Goal: Task Accomplishment & Management: Complete application form

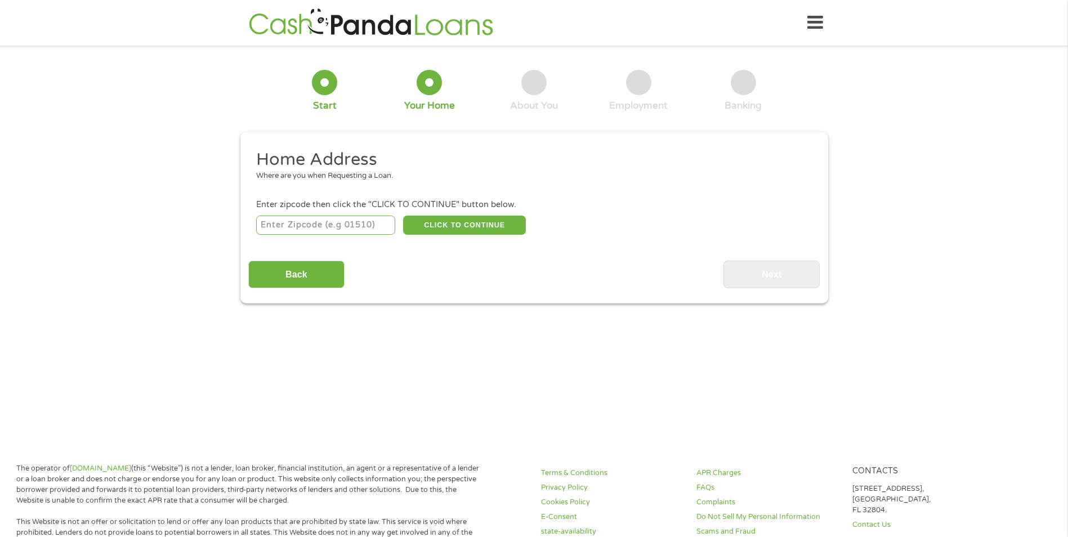
click at [373, 226] on input "number" at bounding box center [325, 225] width 139 height 19
type input "75142"
click at [495, 220] on button "CLICK TO CONTINUE" at bounding box center [464, 225] width 123 height 19
type input "75142"
type input "[PERSON_NAME]"
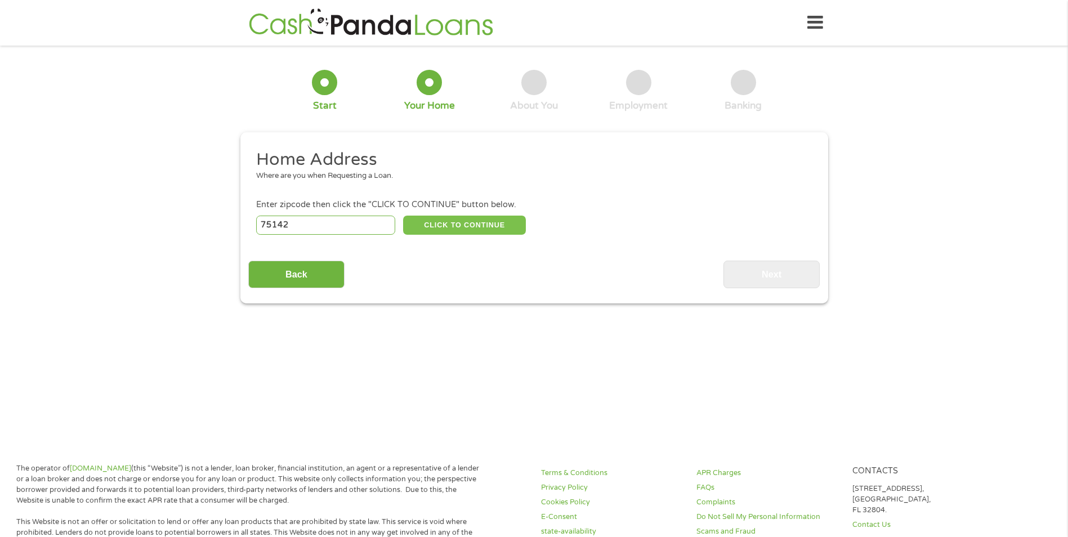
select select "[US_STATE]"
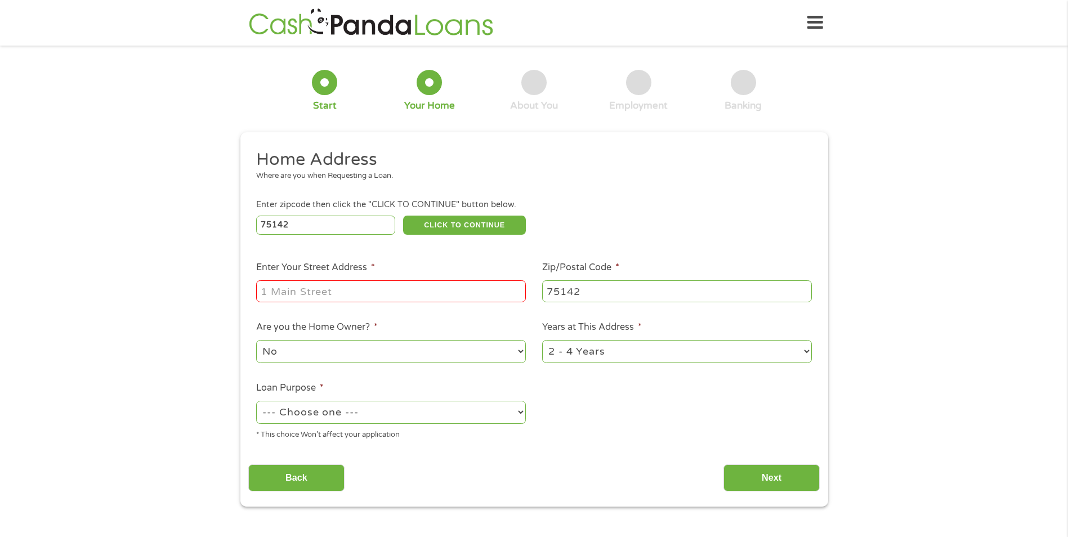
click at [359, 297] on input "Enter Your Street Address *" at bounding box center [391, 290] width 270 height 21
type input "[STREET_ADDRESS]"
click at [517, 355] on select "No Yes" at bounding box center [391, 351] width 270 height 23
select select "yes"
click at [256, 340] on select "No Yes" at bounding box center [391, 351] width 270 height 23
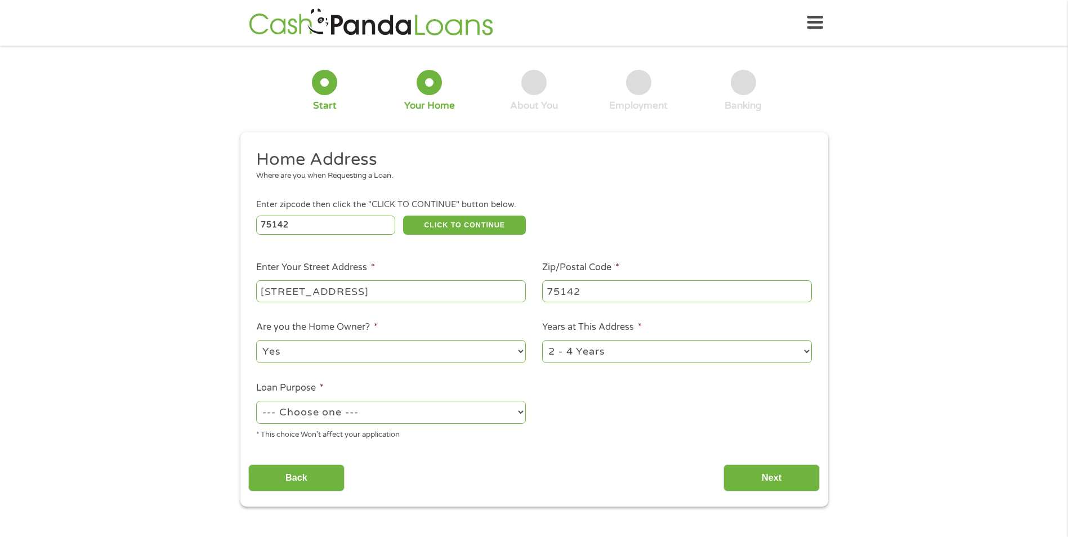
scroll to position [56, 0]
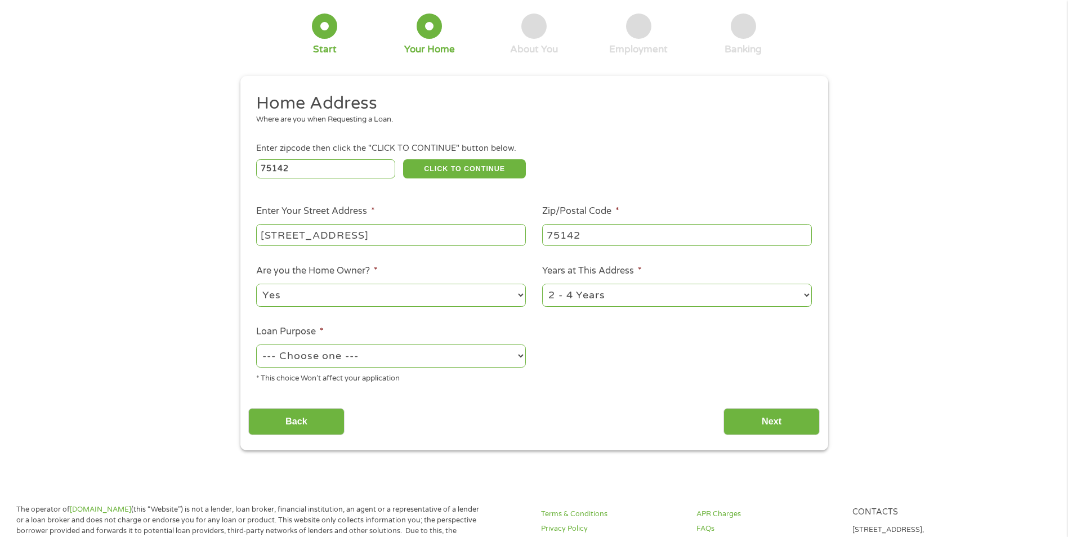
click at [802, 293] on select "1 Year or less 1 - 2 Years 2 - 4 Years Over 4 Years" at bounding box center [677, 295] width 270 height 23
select select "60months"
click at [542, 284] on select "1 Year or less 1 - 2 Years 2 - 4 Years Over 4 Years" at bounding box center [677, 295] width 270 height 23
click at [513, 359] on select "--- Choose one --- Pay Bills Debt Consolidation Home Improvement Major Purchase…" at bounding box center [391, 355] width 270 height 23
select select "other"
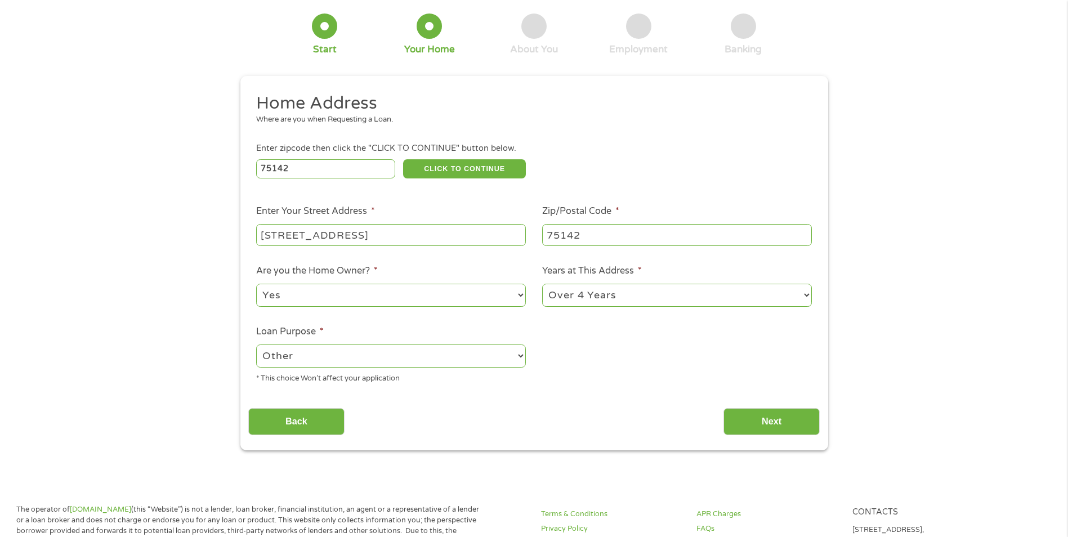
click at [256, 344] on select "--- Choose one --- Pay Bills Debt Consolidation Home Improvement Major Purchase…" at bounding box center [391, 355] width 270 height 23
click at [754, 427] on input "Next" at bounding box center [771, 422] width 96 height 28
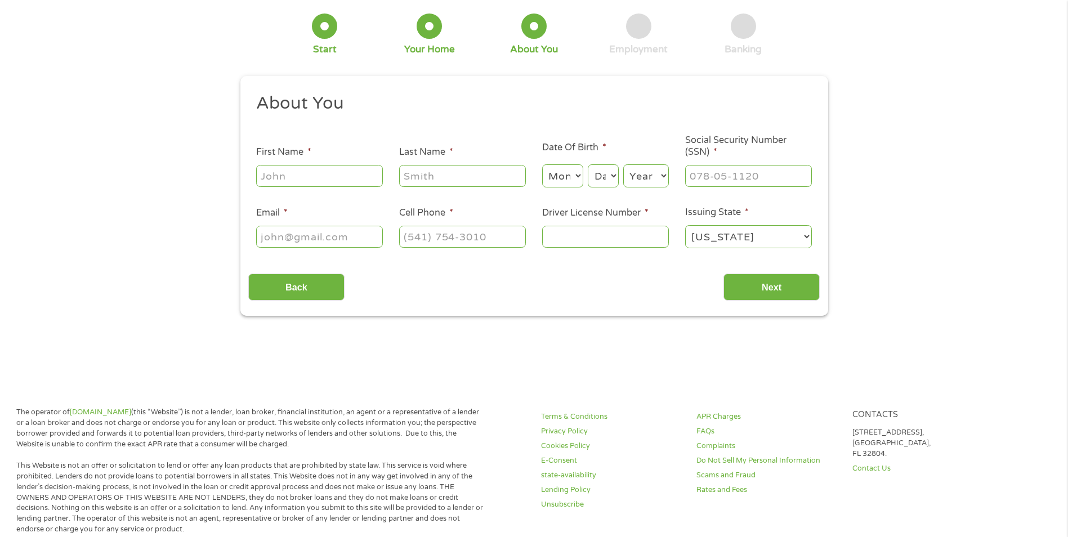
scroll to position [0, 0]
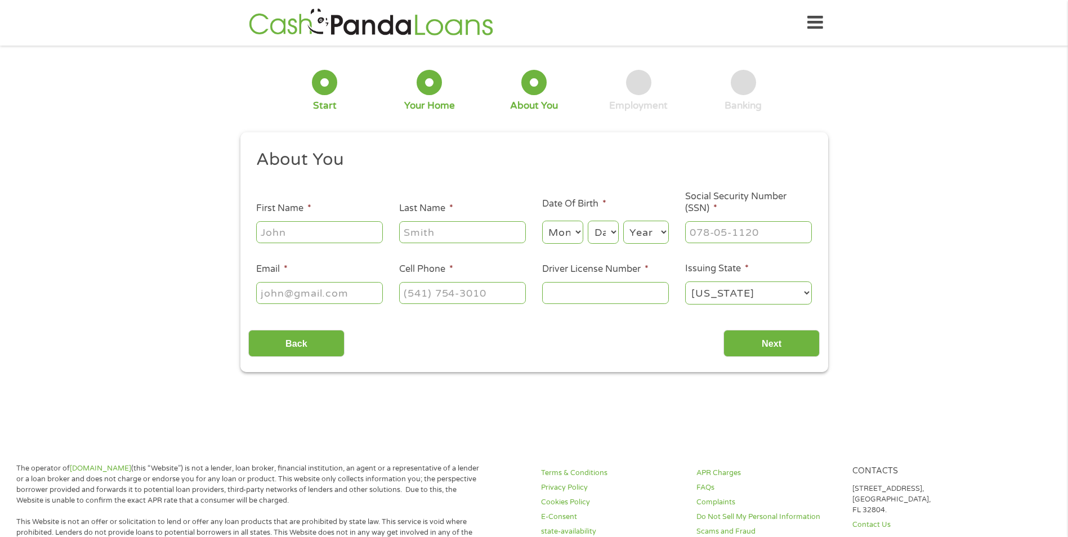
click at [353, 234] on input "First Name *" at bounding box center [319, 231] width 127 height 21
type input "[PERSON_NAME]"
select select "12"
select select "20"
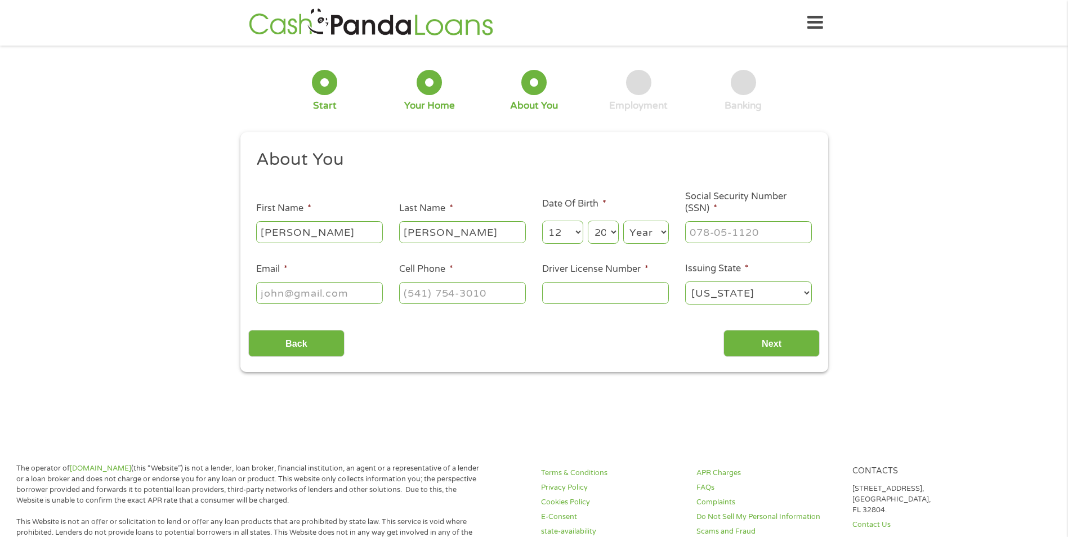
select select "1946"
type input "[EMAIL_ADDRESS][DOMAIN_NAME]"
type input "[PHONE_NUMBER]"
click at [577, 231] on select "Month 1 2 3 4 5 6 7 8 9 10 11 12" at bounding box center [562, 232] width 41 height 23
select select "3"
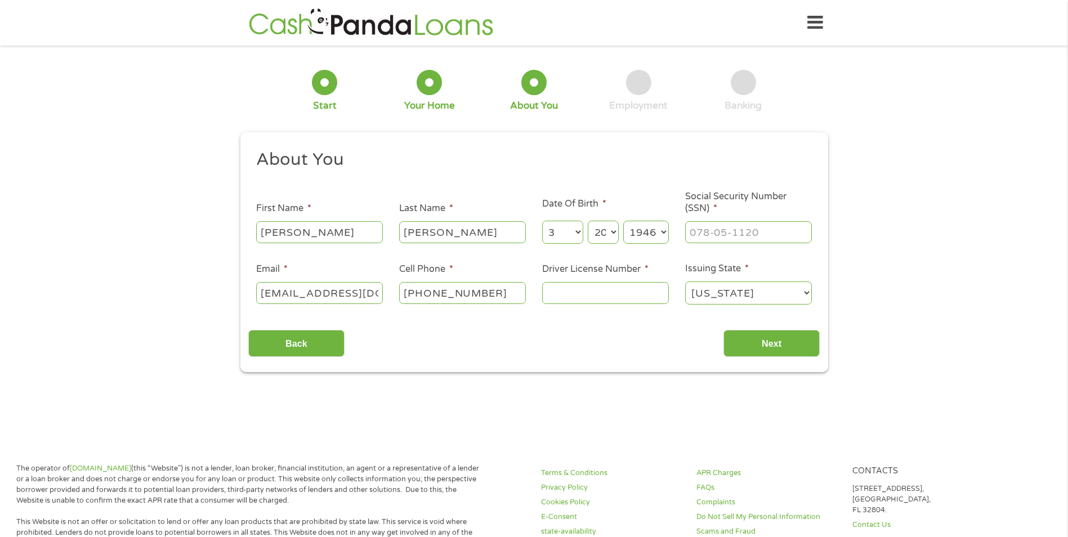
click at [542, 221] on select "Month 1 2 3 4 5 6 7 8 9 10 11 12" at bounding box center [562, 232] width 41 height 23
click at [607, 230] on select "Day 1 2 3 4 5 6 7 8 9 10 11 12 13 14 15 16 17 18 19 20 21 22 23 24 25 26 27 28 …" at bounding box center [602, 232] width 30 height 23
select select "10"
click at [587, 221] on select "Day 1 2 3 4 5 6 7 8 9 10 11 12 13 14 15 16 17 18 19 20 21 22 23 24 25 26 27 28 …" at bounding box center [602, 232] width 30 height 23
click at [652, 230] on select "Year [DATE] 2006 2005 2004 2003 2002 2001 2000 1999 1998 1997 1996 1995 1994 19…" at bounding box center [646, 232] width 46 height 23
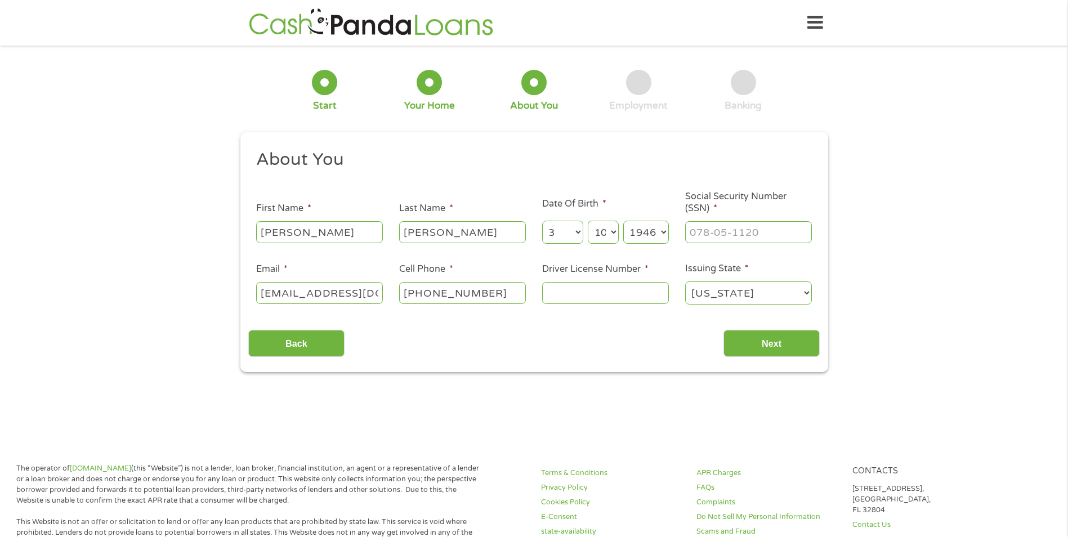
select select "1976"
click at [623, 221] on select "Year [DATE] 2006 2005 2004 2003 2002 2001 2000 1999 1998 1997 1996 1995 1994 19…" at bounding box center [646, 232] width 46 height 23
click at [780, 235] on input "___-__-____" at bounding box center [748, 231] width 127 height 21
type input "585-29-5604"
click at [625, 296] on input "Driver License Number *" at bounding box center [605, 292] width 127 height 21
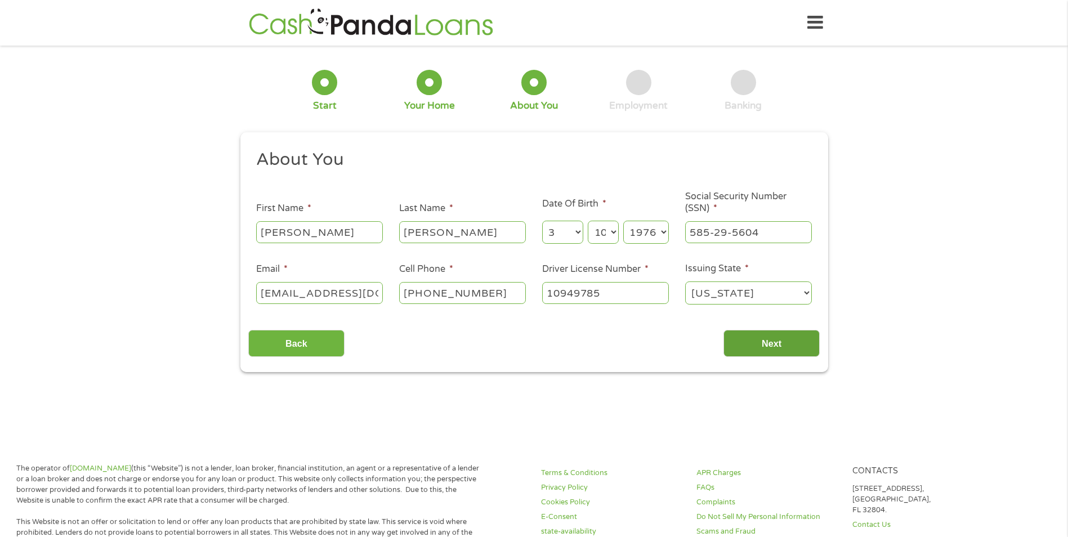
type input "10949785"
click at [769, 343] on input "Next" at bounding box center [771, 344] width 96 height 28
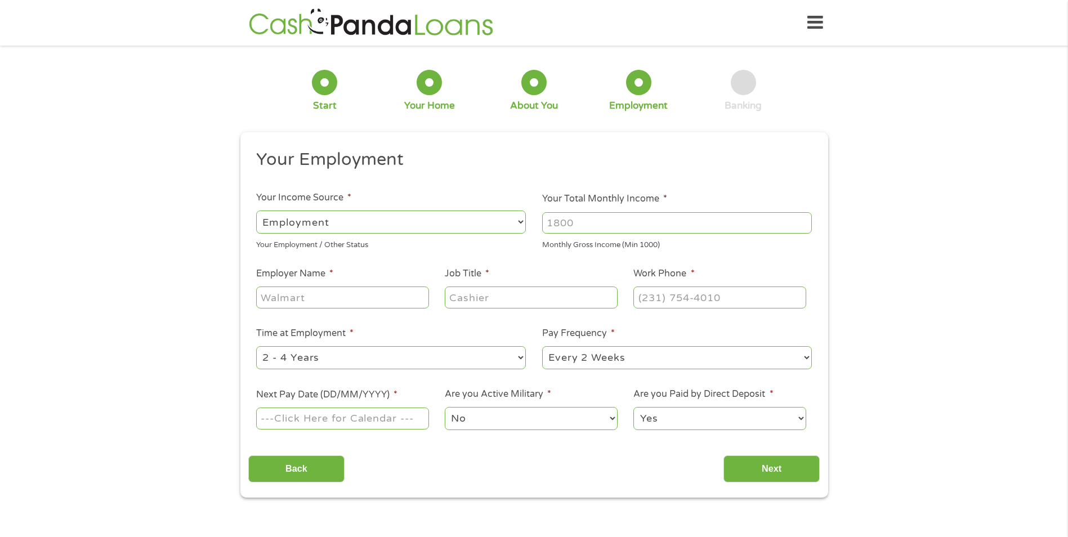
click at [585, 225] on input "Your Total Monthly Income *" at bounding box center [677, 222] width 270 height 21
type input "3800"
click at [320, 297] on input "Employer Name *" at bounding box center [342, 296] width 172 height 21
type input "Memorial [MEDICAL_DATA] & Diagnostic"
click at [474, 302] on input "Job Title *" at bounding box center [531, 296] width 172 height 21
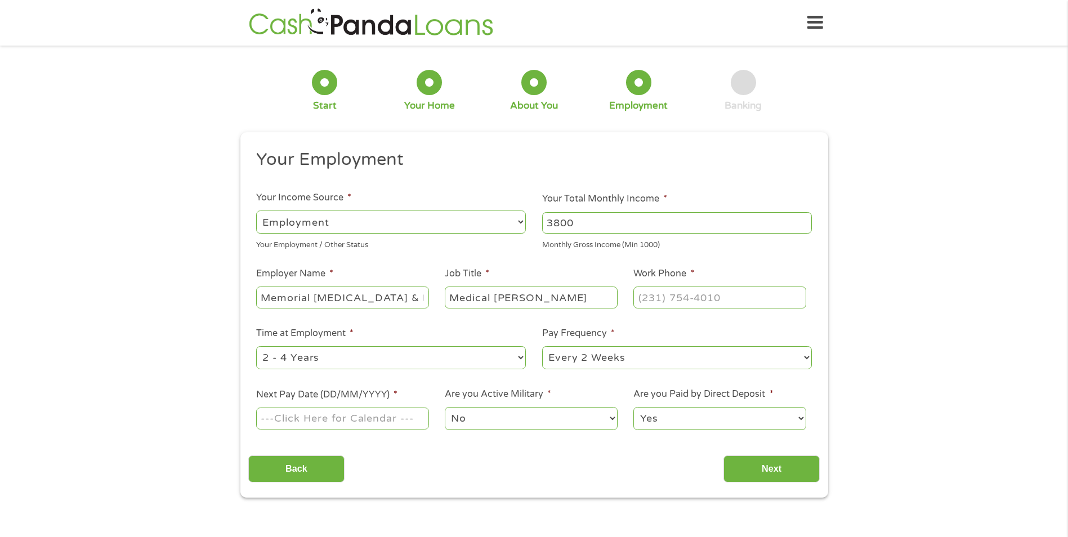
type input "Medical [PERSON_NAME]"
click at [712, 299] on input "(___) ___-____" at bounding box center [719, 296] width 172 height 21
type input "[PHONE_NUMBER]"
click at [518, 359] on select "--- Choose one --- 1 Year or less 1 - 2 Years 2 - 4 Years Over 4 Years" at bounding box center [391, 357] width 270 height 23
select select "60months"
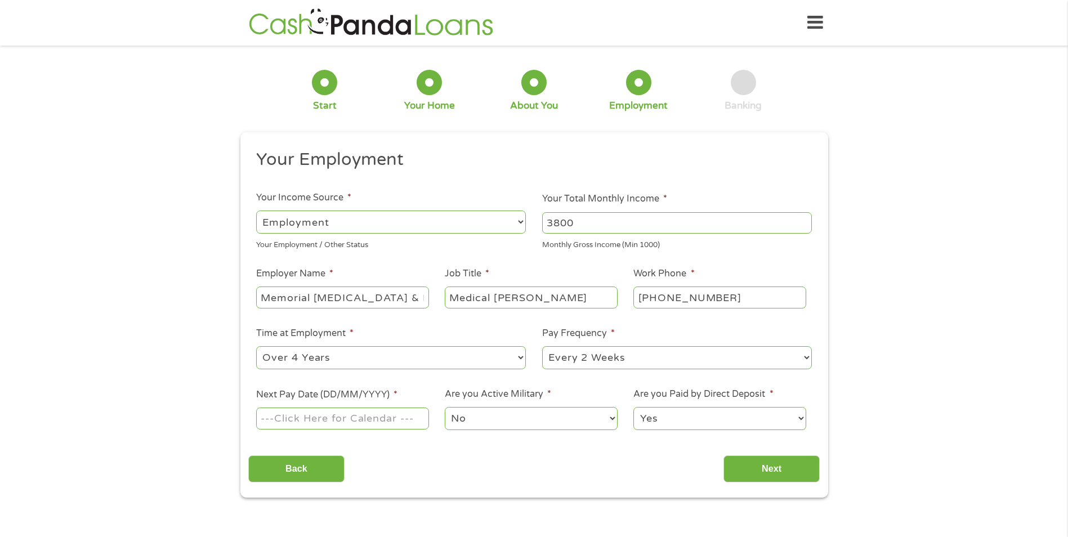
click at [256, 346] on select "--- Choose one --- 1 Year or less 1 - 2 Years 2 - 4 Years Over 4 Years" at bounding box center [391, 357] width 270 height 23
click at [383, 419] on input "Next Pay Date (DD/MM/YYYY) *" at bounding box center [342, 417] width 172 height 21
type input "09052025"
click at [772, 464] on input "Next" at bounding box center [771, 469] width 96 height 28
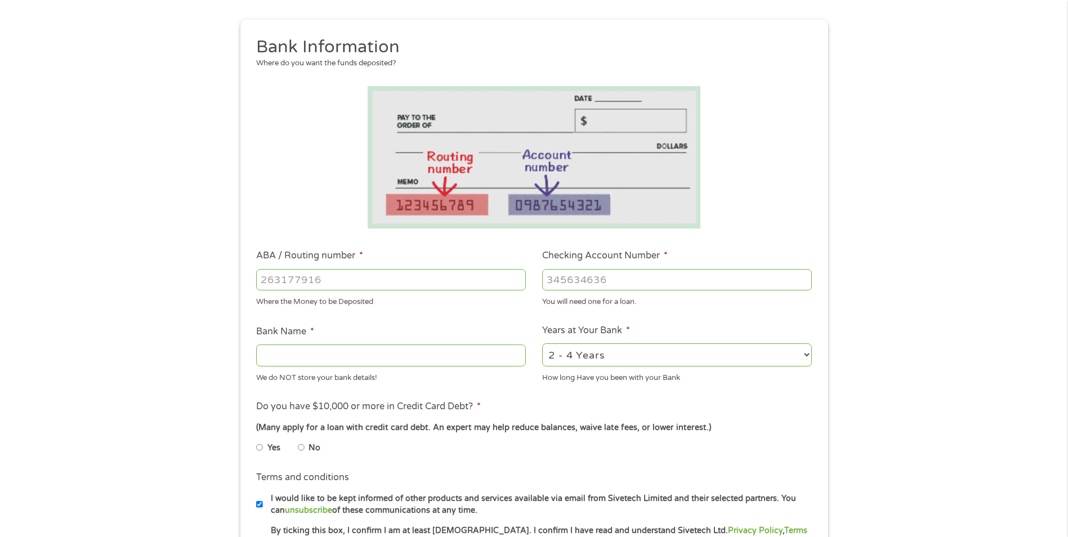
scroll to position [281, 0]
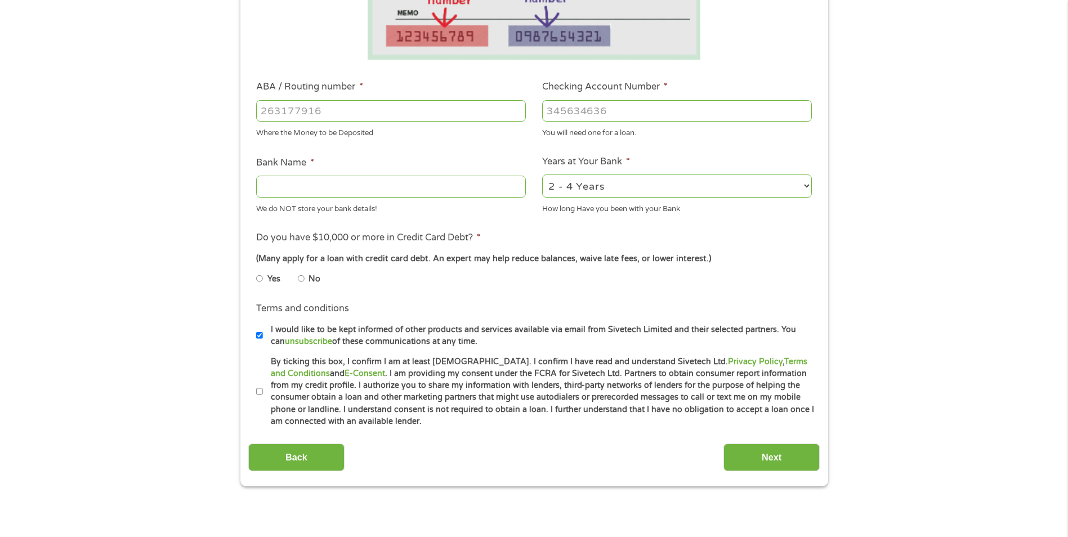
click at [301, 281] on input "No" at bounding box center [301, 279] width 7 height 18
radio input "true"
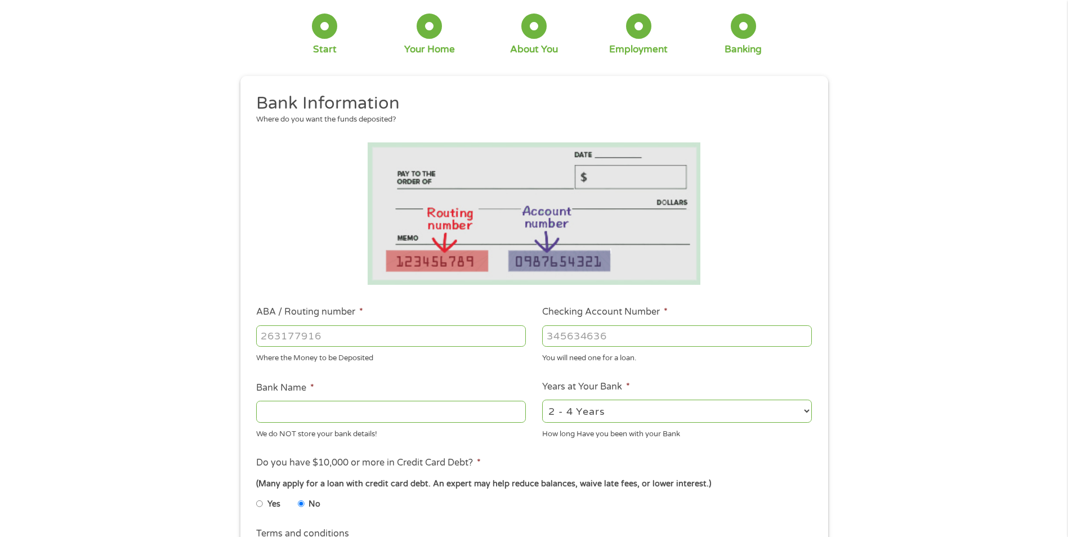
scroll to position [0, 0]
